Goal: Task Accomplishment & Management: Complete application form

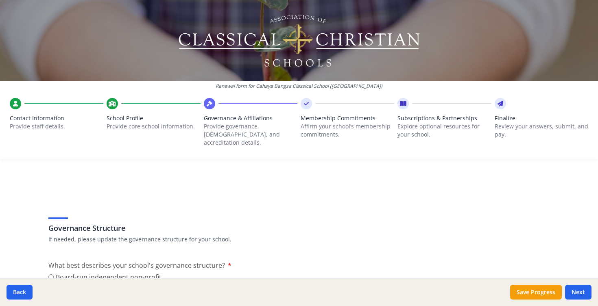
scroll to position [654, 0]
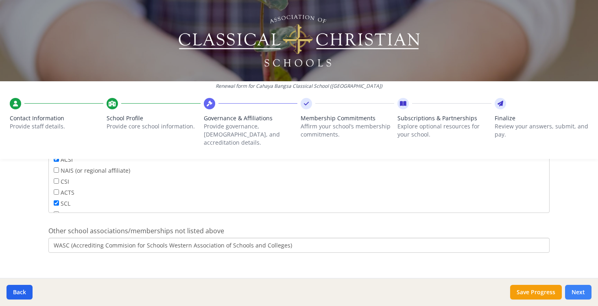
click at [575, 290] on button "Next" at bounding box center [578, 292] width 26 height 15
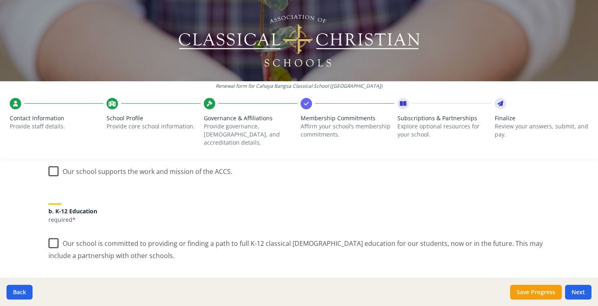
scroll to position [0, 0]
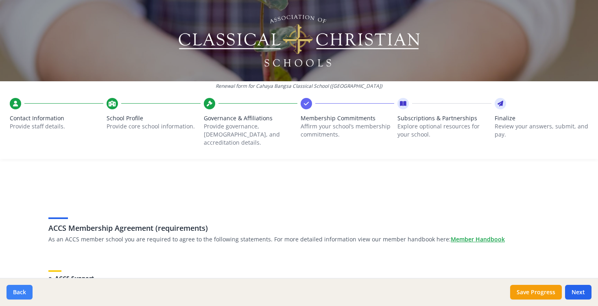
click at [20, 293] on button "Back" at bounding box center [20, 292] width 26 height 15
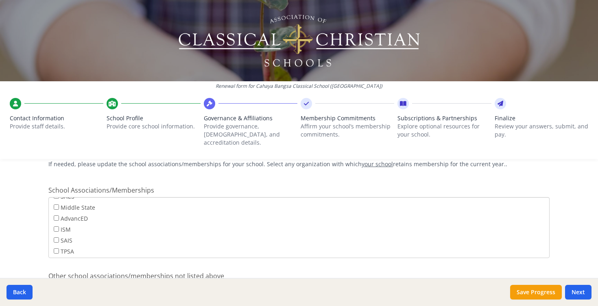
scroll to position [654, 0]
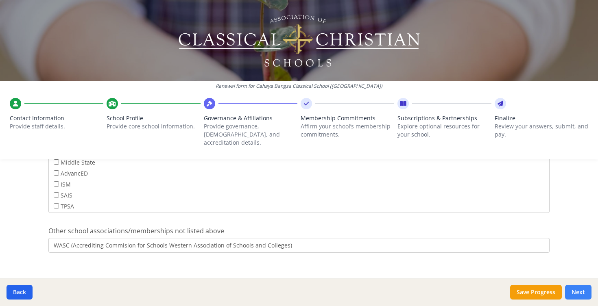
click at [576, 289] on button "Next" at bounding box center [578, 292] width 26 height 15
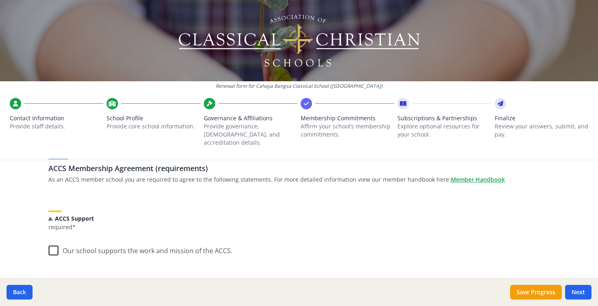
scroll to position [63, 0]
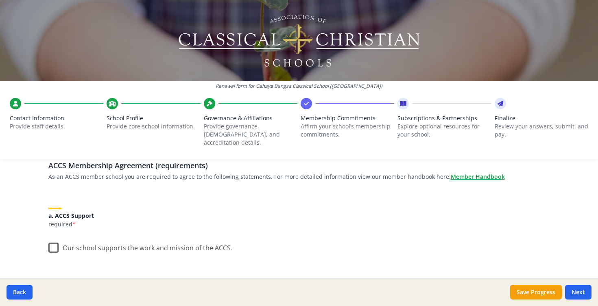
click at [56, 240] on label "Our school supports the work and mission of the ACCS." at bounding box center [140, 245] width 184 height 17
click at [0, 0] on input "Our school supports the work and mission of the ACCS." at bounding box center [0, 0] width 0 height 0
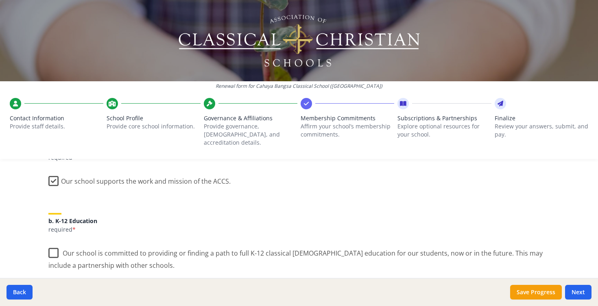
scroll to position [132, 0]
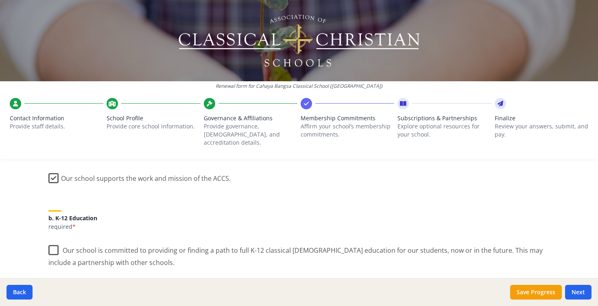
click at [52, 240] on label "Our school is committed to providing or finding a path to full K-12 classical […" at bounding box center [298, 253] width 501 height 27
click at [0, 0] on input "Our school is committed to providing or finding a path to full K-12 classical […" at bounding box center [0, 0] width 0 height 0
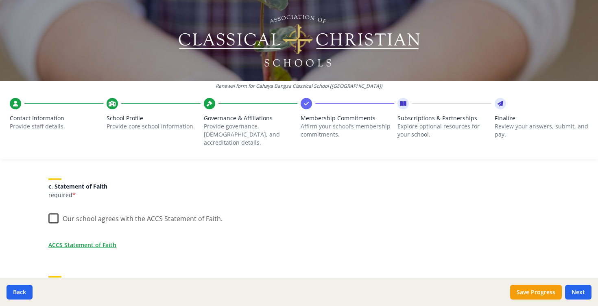
scroll to position [250, 0]
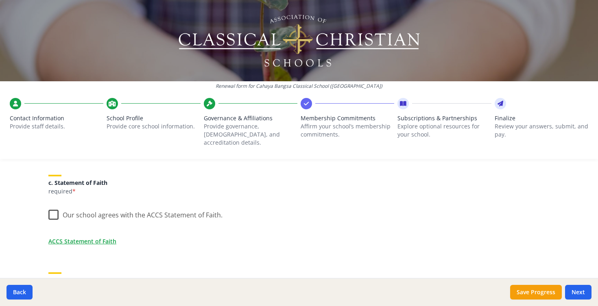
click at [53, 209] on label "Our school agrees with the ACCS Statement of Faith." at bounding box center [135, 213] width 174 height 17
click at [0, 0] on input "Our school agrees with the ACCS Statement of Faith." at bounding box center [0, 0] width 0 height 0
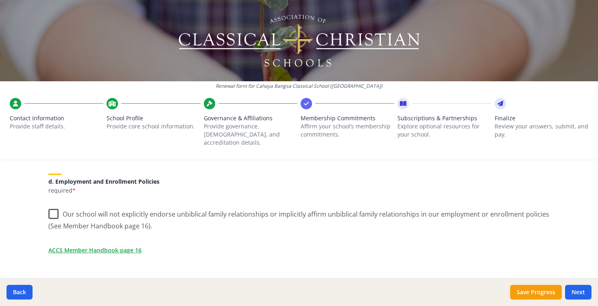
scroll to position [349, 0]
click at [53, 205] on label "Our school will not explicitly endorse unbiblical family relationships or impli…" at bounding box center [298, 216] width 501 height 27
click at [0, 0] on input "Our school will not explicitly endorse unbiblical family relationships or impli…" at bounding box center [0, 0] width 0 height 0
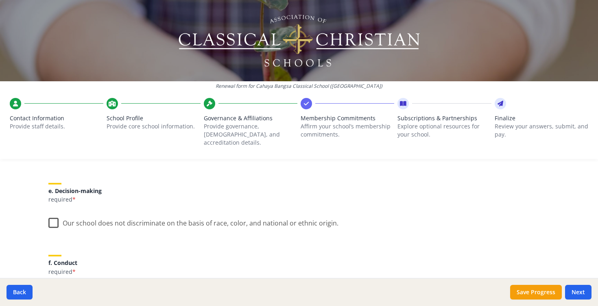
scroll to position [450, 0]
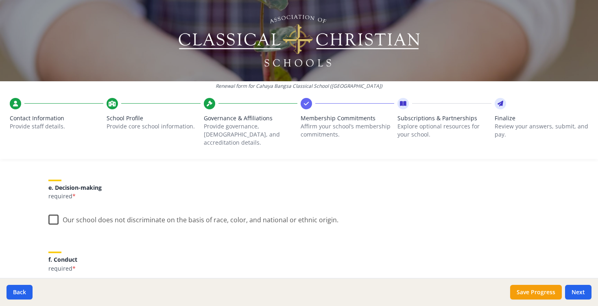
click at [53, 211] on label "Our school does not discriminate on the basis of race, color, and national or e…" at bounding box center [193, 217] width 290 height 17
click at [0, 0] on input "Our school does not discriminate on the basis of race, color, and national or e…" at bounding box center [0, 0] width 0 height 0
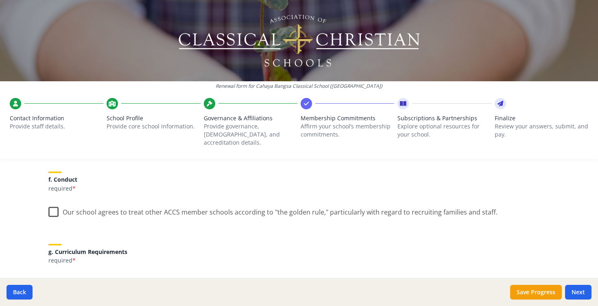
scroll to position [532, 0]
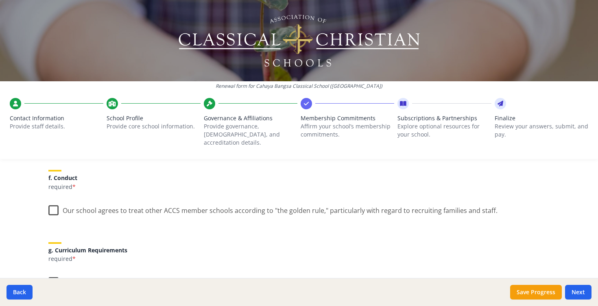
click at [55, 202] on label "Our school agrees to treat other ACCS member schools according to "the golden r…" at bounding box center [272, 208] width 449 height 17
click at [0, 0] on input "Our school agrees to treat other ACCS member schools according to "the golden r…" at bounding box center [0, 0] width 0 height 0
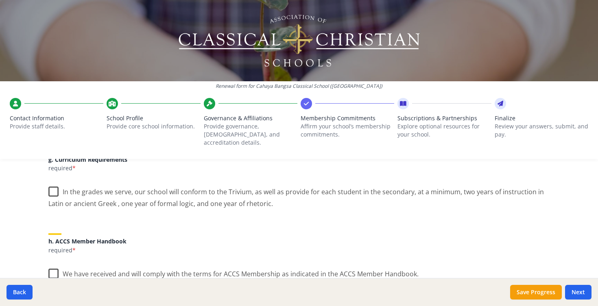
scroll to position [624, 0]
click at [54, 182] on label "In the grades we serve, our school will conform to the Trivium, as well as prov…" at bounding box center [298, 193] width 501 height 27
click at [0, 0] on input "In the grades we serve, our school will conform to the Trivium, as well as prov…" at bounding box center [0, 0] width 0 height 0
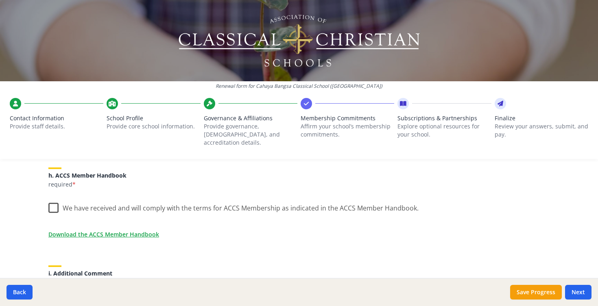
scroll to position [690, 0]
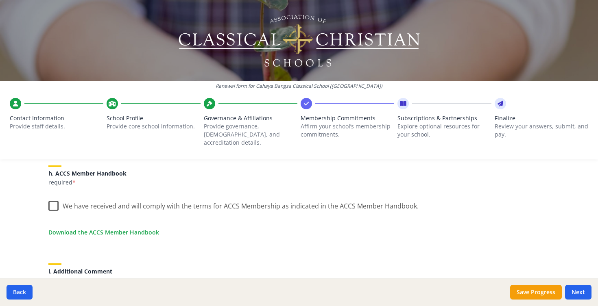
click at [55, 197] on label "We have received and will comply with the terms for ACCS Membership as indicate…" at bounding box center [233, 204] width 370 height 17
click at [0, 0] on input "We have received and will comply with the terms for ACCS Membership as indicate…" at bounding box center [0, 0] width 0 height 0
click at [84, 228] on link "Download the ACCS Member Handbook" at bounding box center [105, 232] width 111 height 9
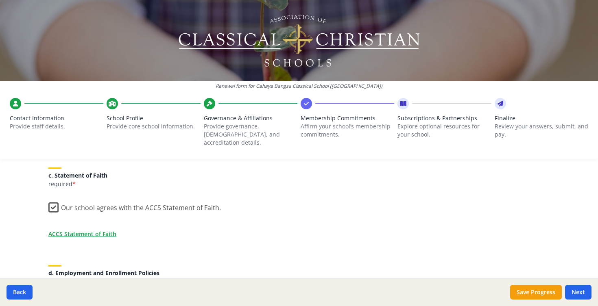
scroll to position [256, 0]
click at [96, 231] on link "ACCS Statement of Faith" at bounding box center [84, 235] width 68 height 9
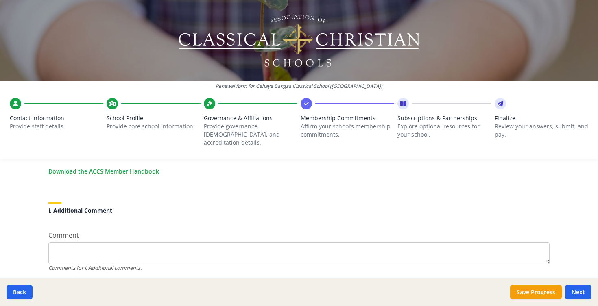
scroll to position [772, 0]
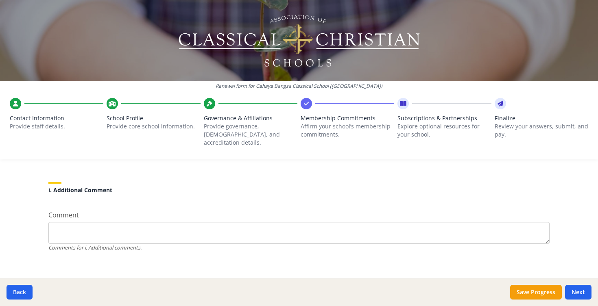
click at [117, 226] on textarea "Comment" at bounding box center [298, 233] width 501 height 22
click at [79, 222] on textarea "As an interntional school, we currently are only offering Latin as an elective …" at bounding box center [298, 233] width 501 height 22
click at [124, 222] on textarea "As an International school, we currently are only offering Latin as an elective…" at bounding box center [298, 233] width 501 height 22
click at [363, 223] on textarea "As an International school located in [GEOGRAPHIC_DATA], [GEOGRAPHIC_DATA], we …" at bounding box center [298, 233] width 501 height 22
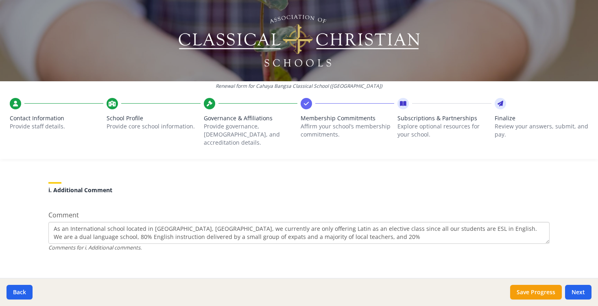
click at [74, 230] on textarea "As an International school located in [GEOGRAPHIC_DATA], [GEOGRAPHIC_DATA], we …" at bounding box center [298, 233] width 501 height 22
click at [99, 231] on textarea "As an International school located in [GEOGRAPHIC_DATA], [GEOGRAPHIC_DATA], we …" at bounding box center [298, 233] width 501 height 22
drag, startPoint x: 227, startPoint y: 228, endPoint x: 199, endPoint y: 230, distance: 28.1
click at [199, 230] on textarea "As an International school located in [GEOGRAPHIC_DATA], [GEOGRAPHIC_DATA], we …" at bounding box center [298, 233] width 501 height 22
drag, startPoint x: 226, startPoint y: 228, endPoint x: 202, endPoint y: 230, distance: 24.9
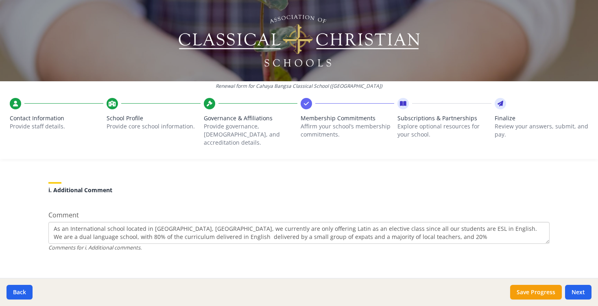
click at [202, 230] on textarea "As an International school located in [GEOGRAPHIC_DATA], [GEOGRAPHIC_DATA], we …" at bounding box center [298, 233] width 501 height 22
click at [397, 230] on textarea "As an International school located in [GEOGRAPHIC_DATA], [GEOGRAPHIC_DATA], we …" at bounding box center [298, 233] width 501 height 22
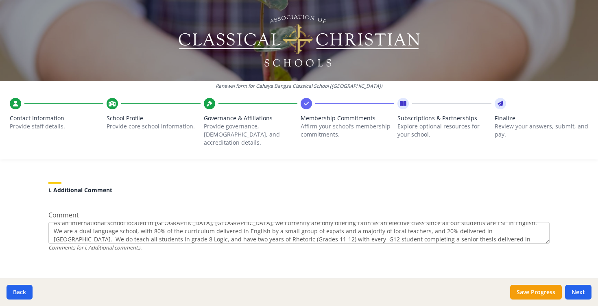
click at [465, 233] on textarea "As an International school located in [GEOGRAPHIC_DATA], [GEOGRAPHIC_DATA], we …" at bounding box center [298, 233] width 501 height 22
click at [429, 229] on textarea "As an International school located in [GEOGRAPHIC_DATA], [GEOGRAPHIC_DATA], we …" at bounding box center [298, 233] width 501 height 22
click at [329, 233] on textarea "As an International school located in [GEOGRAPHIC_DATA], [GEOGRAPHIC_DATA], we …" at bounding box center [298, 233] width 501 height 22
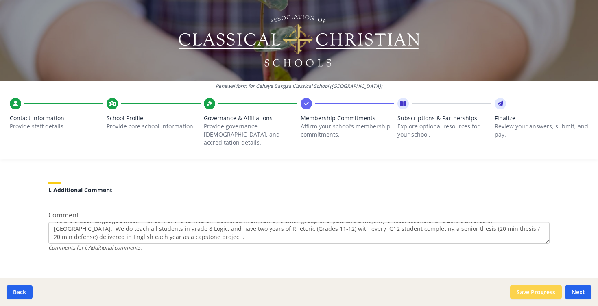
type textarea "As an International school located in [GEOGRAPHIC_DATA], [GEOGRAPHIC_DATA], we …"
click at [542, 292] on button "Save Progress" at bounding box center [536, 292] width 52 height 15
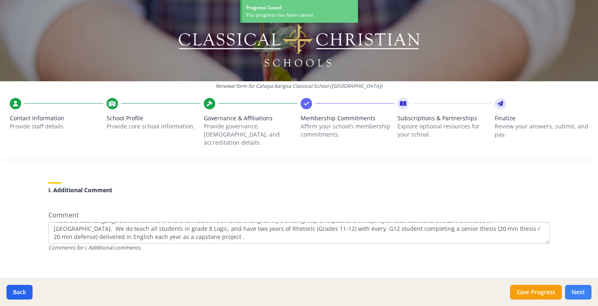
click at [576, 293] on button "Next" at bounding box center [578, 292] width 26 height 15
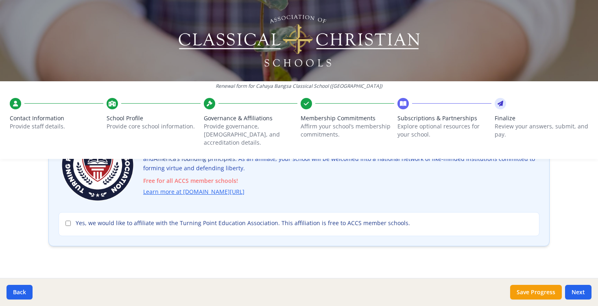
scroll to position [89, 0]
click at [68, 220] on input "Yes, we would like to affiliate with the Turning Point Education Association. T…" at bounding box center [67, 222] width 5 height 5
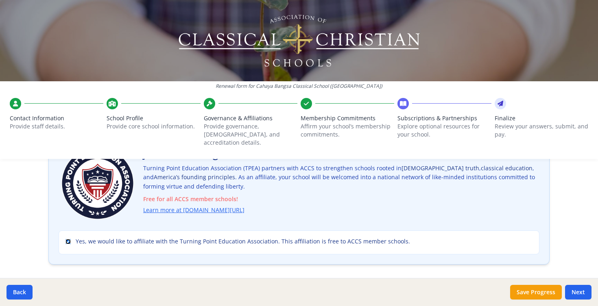
scroll to position [71, 0]
click at [67, 239] on input "Yes, we would like to affiliate with the Turning Point Education Association. T…" at bounding box center [67, 241] width 5 height 5
checkbox input "false"
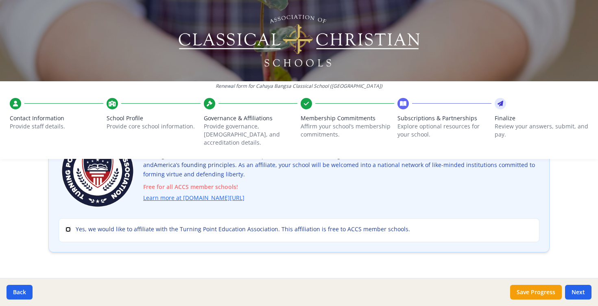
scroll to position [84, 0]
click at [575, 294] on button "Next" at bounding box center [578, 292] width 26 height 15
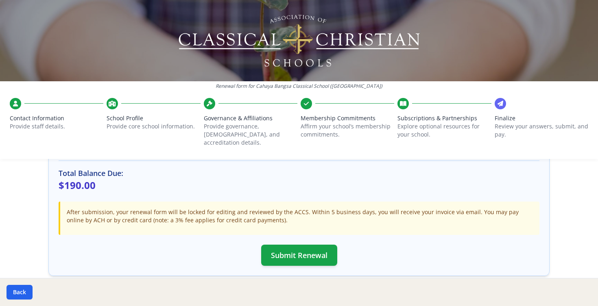
scroll to position [195, 0]
click at [291, 244] on button "Submit Renewal" at bounding box center [299, 254] width 76 height 21
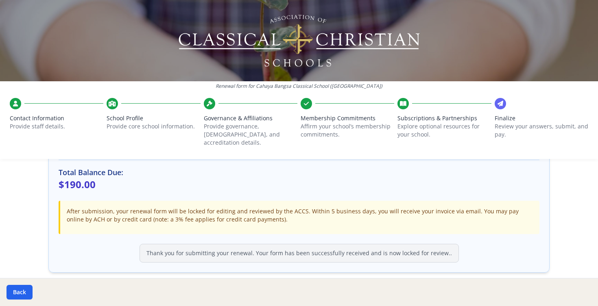
scroll to position [225, 0]
